Goal: Transaction & Acquisition: Purchase product/service

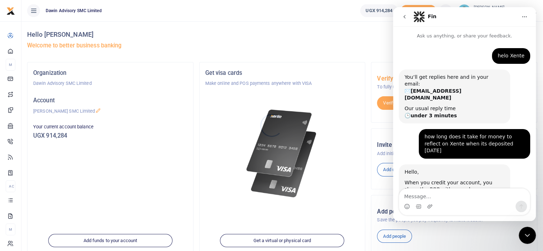
scroll to position [154, 0]
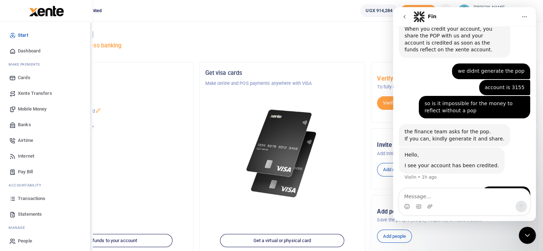
click at [41, 109] on span "Mobile Money" at bounding box center [32, 109] width 29 height 7
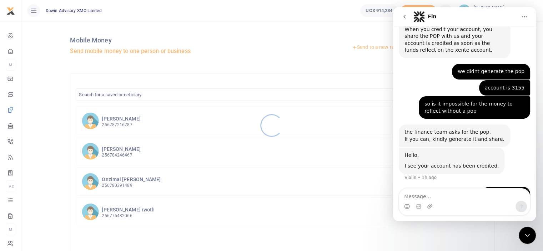
scroll to position [154, 0]
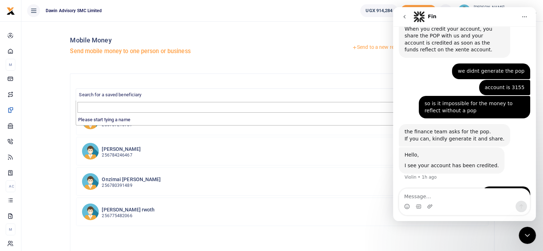
click at [154, 96] on span "Search for a saved beneficiary" at bounding box center [282, 94] width 412 height 11
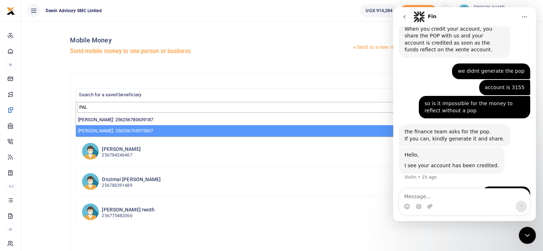
type input "PAL"
select select "13855"
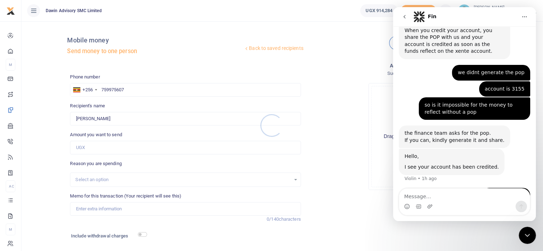
scroll to position [154, 0]
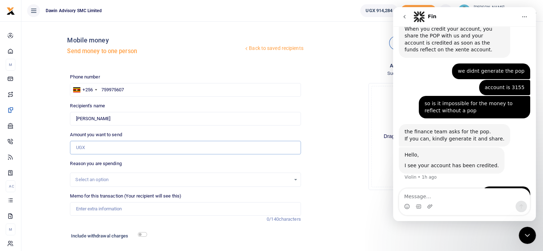
click at [110, 147] on input "Amount you want to send" at bounding box center [185, 148] width 231 height 14
type input "80,000"
click at [324, 169] on div "Drop your files here Drag and drop files here or browse Powered by Uppy" at bounding box center [422, 137] width 231 height 119
click at [146, 209] on input "Memo for this transaction (Your recipient will see this)" at bounding box center [185, 210] width 231 height 14
click at [153, 209] on input "Being payment for December salary" at bounding box center [185, 210] width 231 height 14
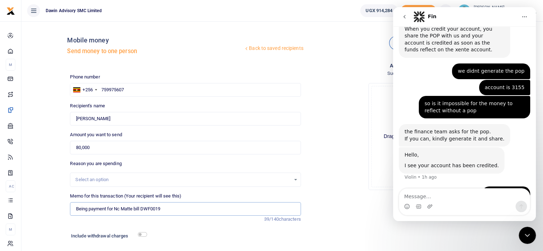
type input "Being payment for Nc Matte bill DWF0019"
click at [140, 235] on input "checkbox" at bounding box center [142, 235] width 9 height 5
checkbox input "true"
click at [327, 198] on div "Add supporting Documents Such as invoices, receipts, notes Drop your files here…" at bounding box center [422, 177] width 236 height 230
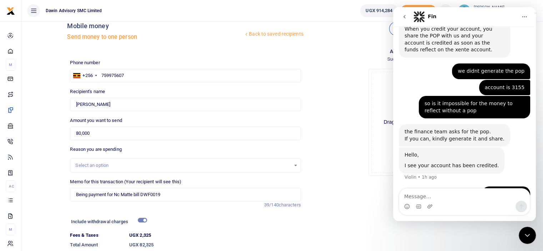
scroll to position [64, 0]
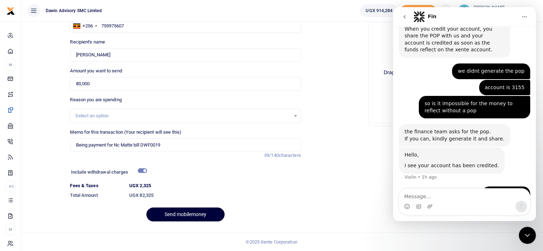
click at [199, 211] on button "Send mobilemoney" at bounding box center [185, 215] width 78 height 14
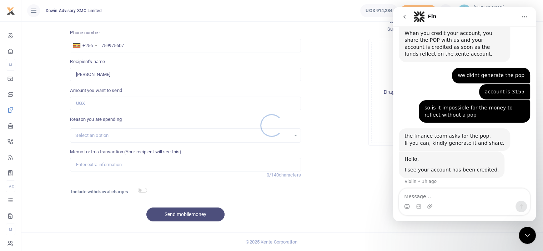
scroll to position [154, 0]
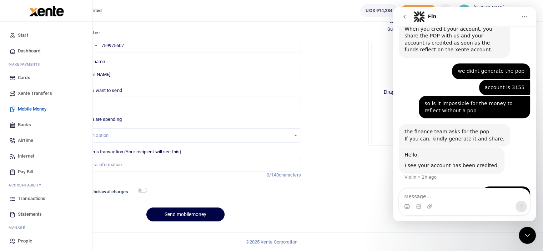
click at [37, 196] on span "Transactions" at bounding box center [32, 198] width 28 height 7
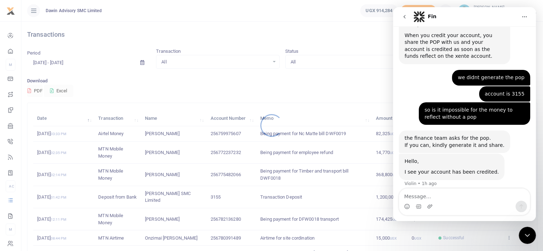
scroll to position [154, 0]
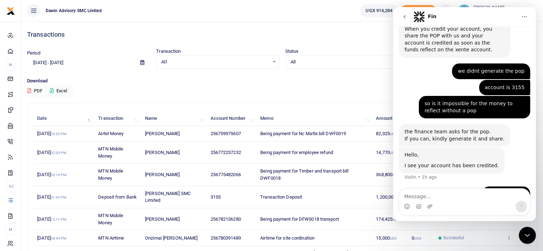
click at [525, 235] on icon "Close Intercom Messenger" at bounding box center [527, 235] width 5 height 3
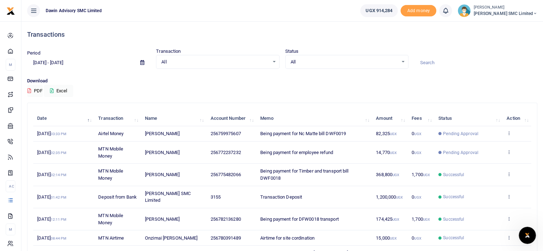
click at [523, 217] on td "View details Send again" at bounding box center [517, 220] width 29 height 22
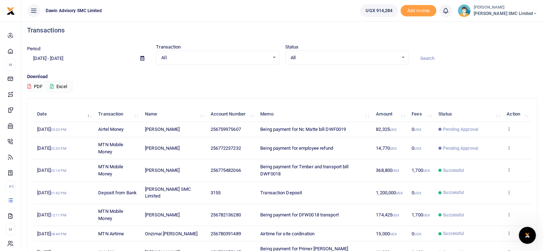
scroll to position [0, 0]
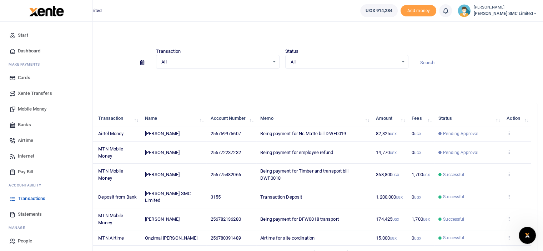
click at [31, 104] on link "Mobile Money" at bounding box center [46, 109] width 81 height 16
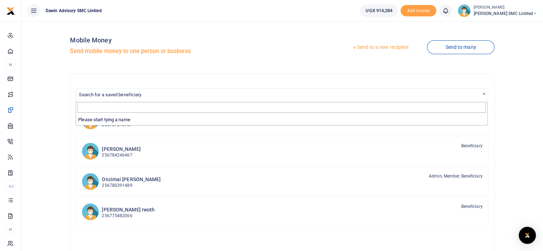
click at [115, 93] on span "Search for a saved beneficiary" at bounding box center [110, 94] width 63 height 5
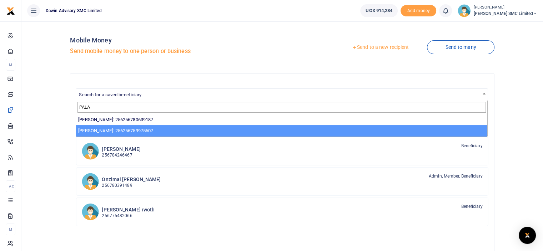
type input "PALA"
select select "13855"
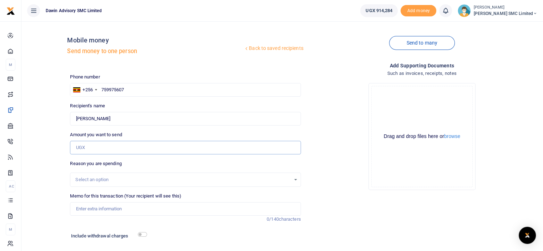
click at [90, 148] on input "Amount you want to send" at bounding box center [185, 148] width 231 height 14
type input "18,000"
click at [100, 210] on input "Memo for this transaction (Your recipient will see this)" at bounding box center [185, 210] width 231 height 14
click at [154, 206] on input "Being payment for December salary" at bounding box center [185, 210] width 231 height 14
type input "Being payment for Putty bill DWF020"
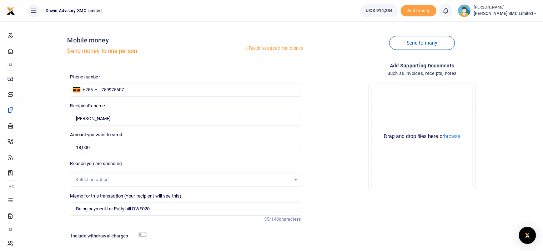
click at [143, 232] on div "Include withdrawal charges" at bounding box center [107, 236] width 79 height 11
click at [144, 234] on input "checkbox" at bounding box center [142, 235] width 9 height 5
checkbox input "true"
click at [349, 144] on div "Drop your files here Drag and drop files here or browse Powered by Uppy" at bounding box center [422, 137] width 231 height 119
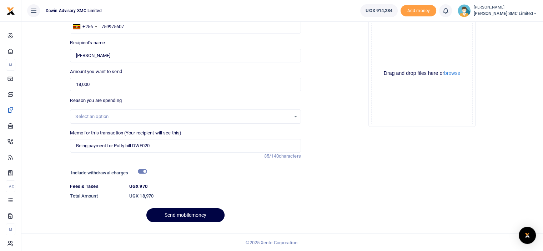
scroll to position [64, 0]
click at [206, 214] on button "Send mobilemoney" at bounding box center [185, 215] width 78 height 14
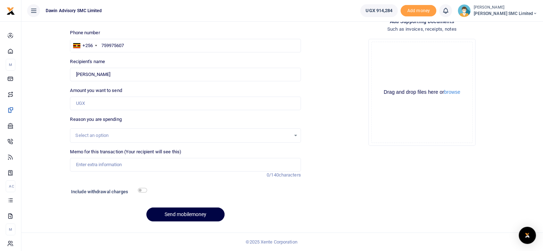
scroll to position [44, 0]
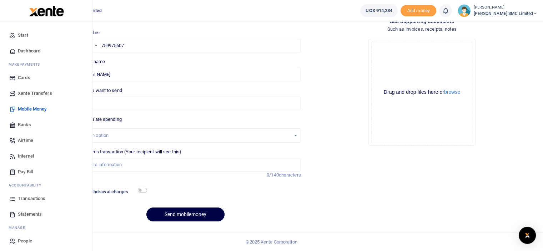
click at [29, 198] on span "Transactions" at bounding box center [32, 198] width 28 height 7
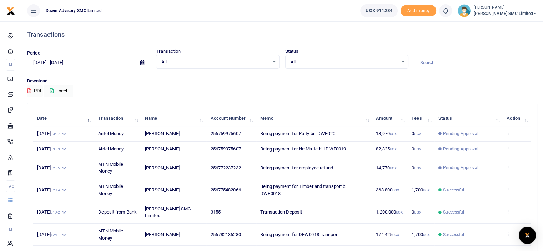
click at [214, 83] on p "Download" at bounding box center [282, 82] width 510 height 8
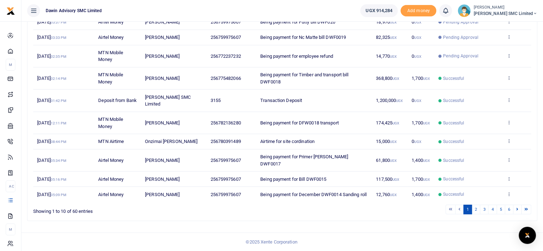
scroll to position [118, 0]
